Goal: Task Accomplishment & Management: Manage account settings

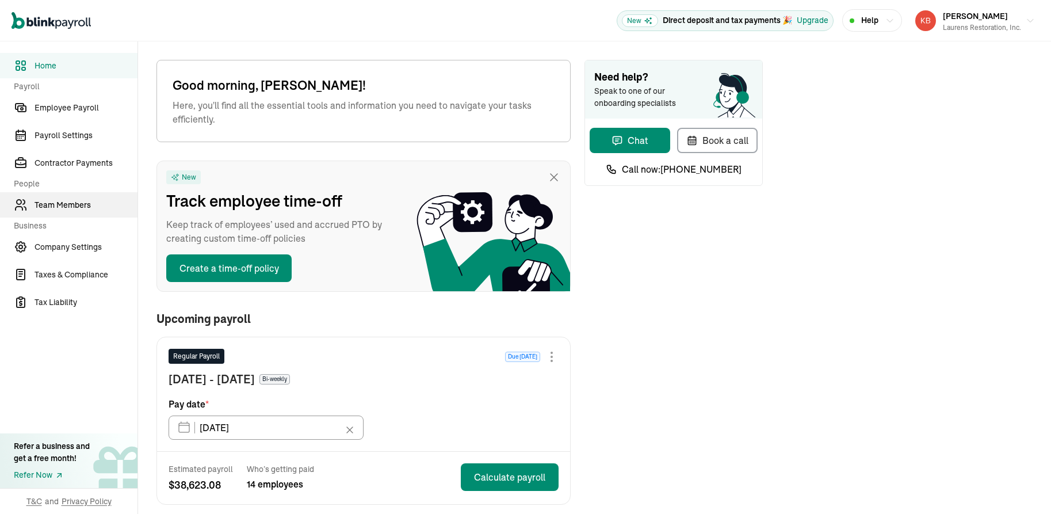
click at [49, 197] on link "Team Members" at bounding box center [68, 204] width 137 height 25
